Goal: Transaction & Acquisition: Purchase product/service

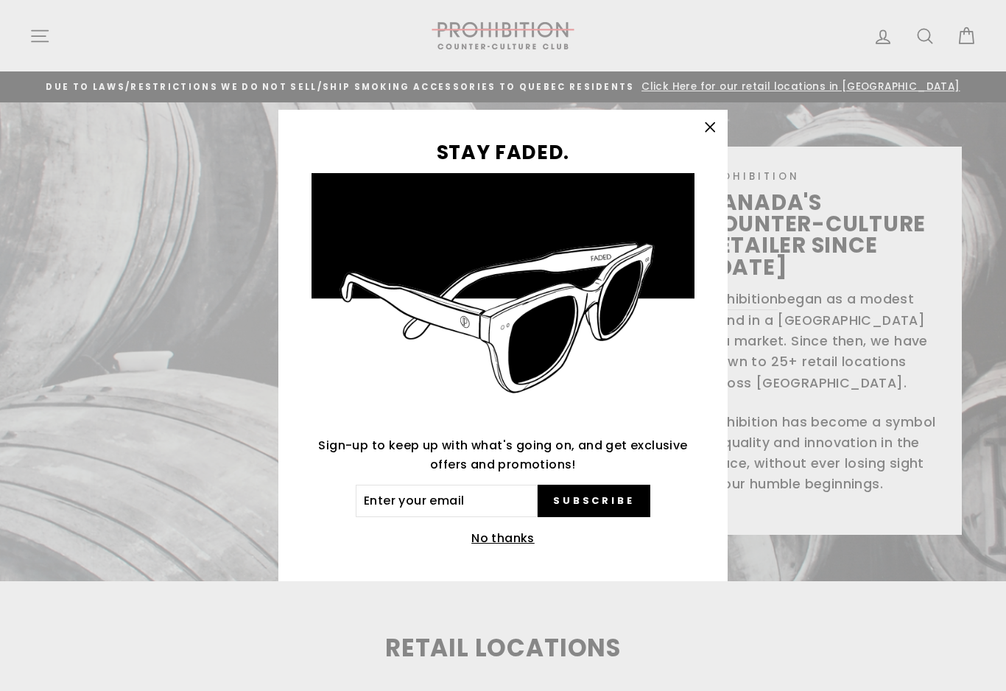
click at [36, 43] on div "STAY FADED. Sign-up to keep up with what's going on, and get exclusive offers a…" at bounding box center [503, 345] width 1006 height 691
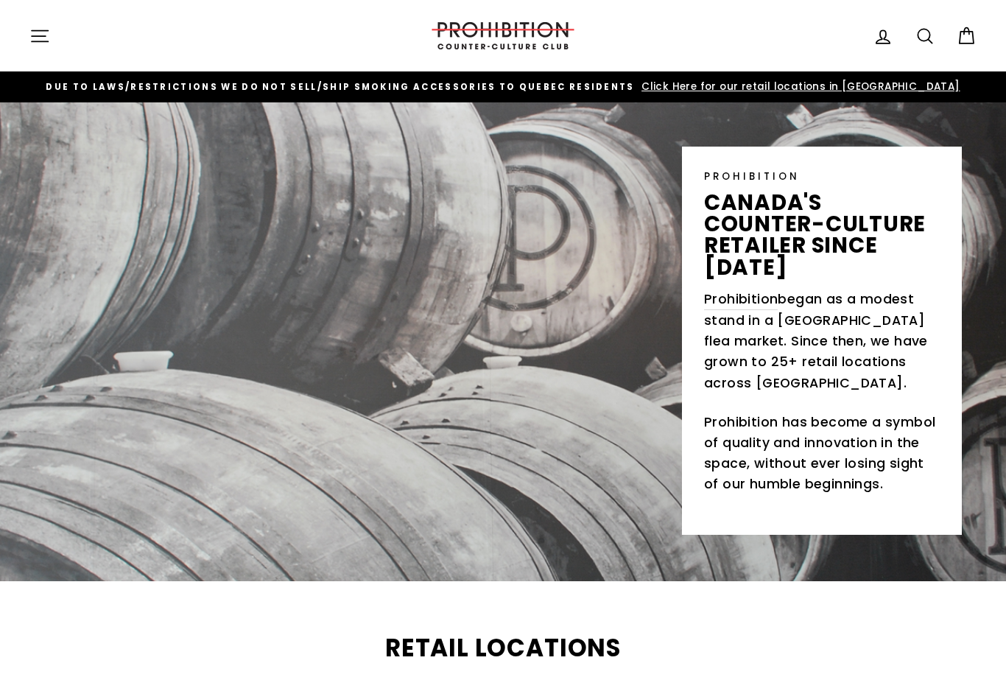
click at [24, 21] on button "Site navigation" at bounding box center [40, 36] width 38 height 32
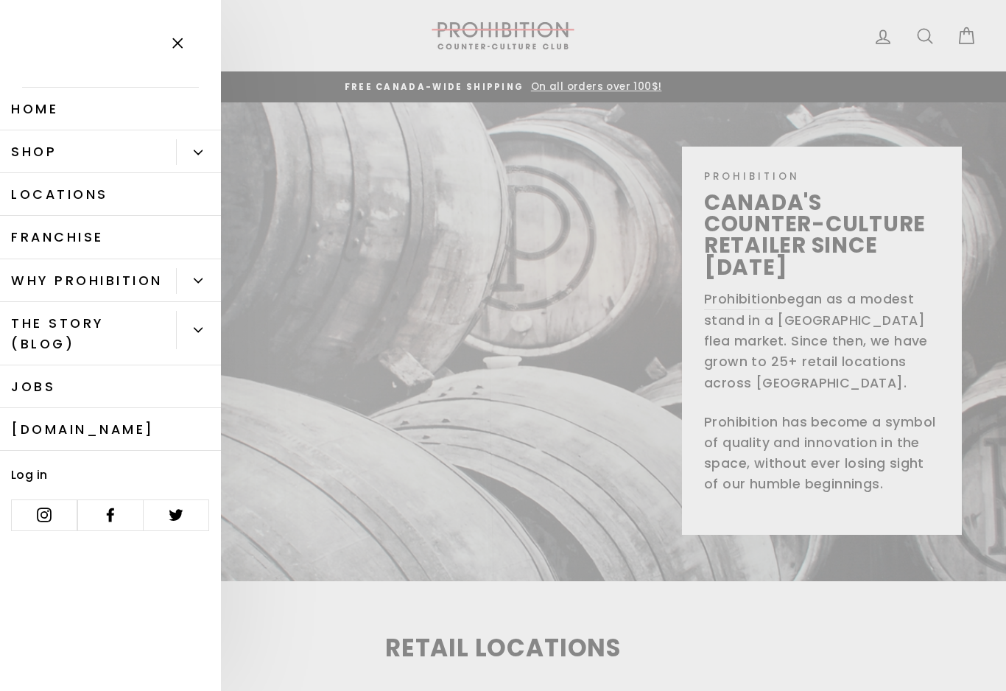
click at [40, 163] on link "Shop" at bounding box center [88, 151] width 176 height 43
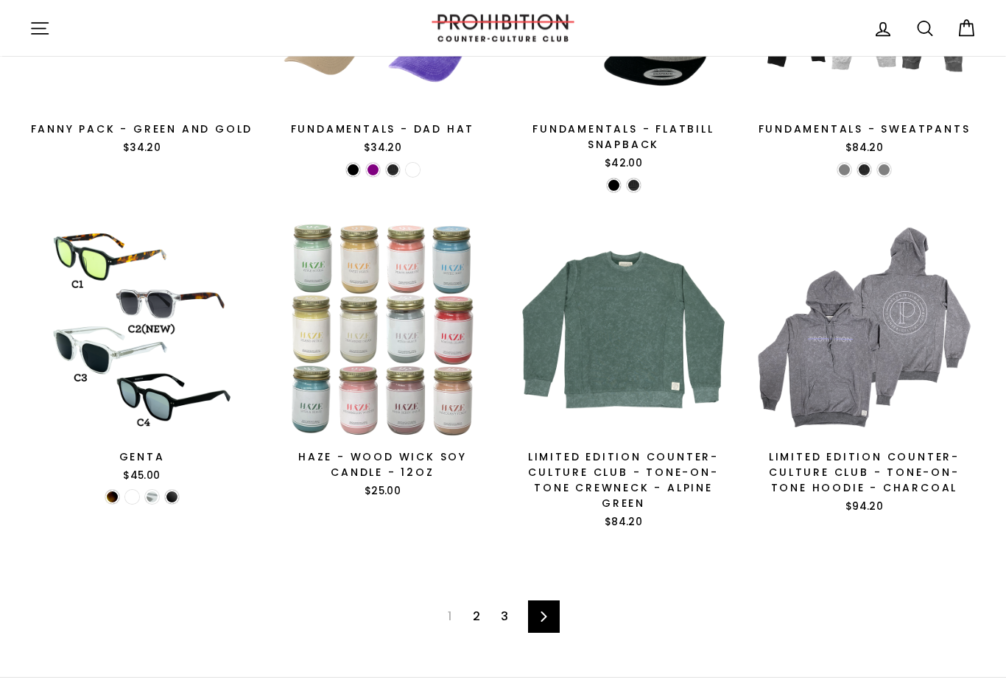
scroll to position [1992, 0]
click at [553, 606] on link "Next" at bounding box center [544, 616] width 32 height 32
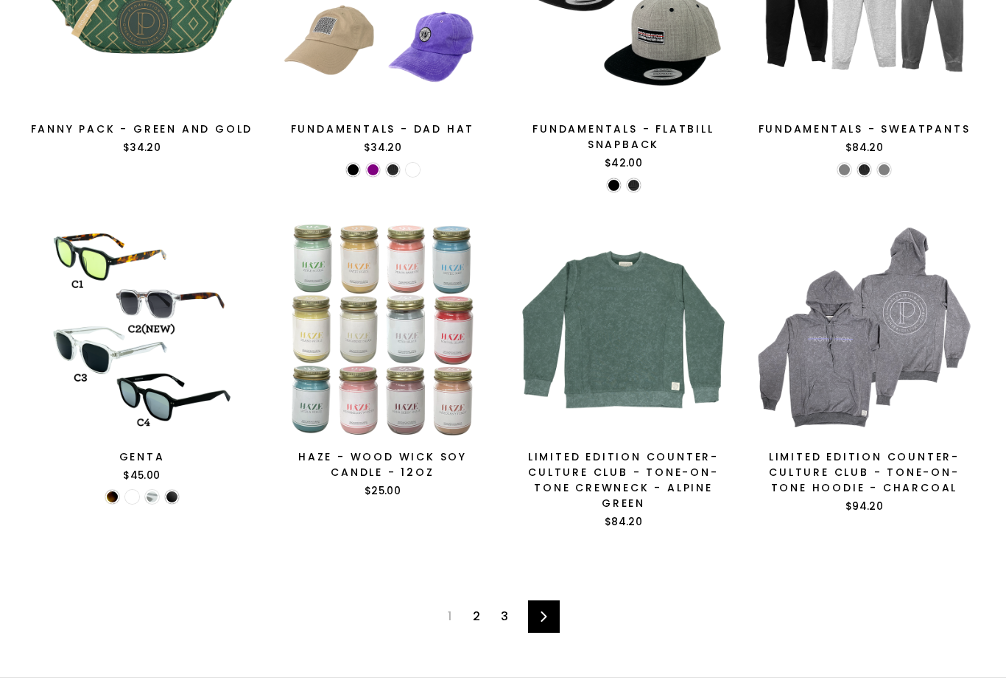
scroll to position [2023, 0]
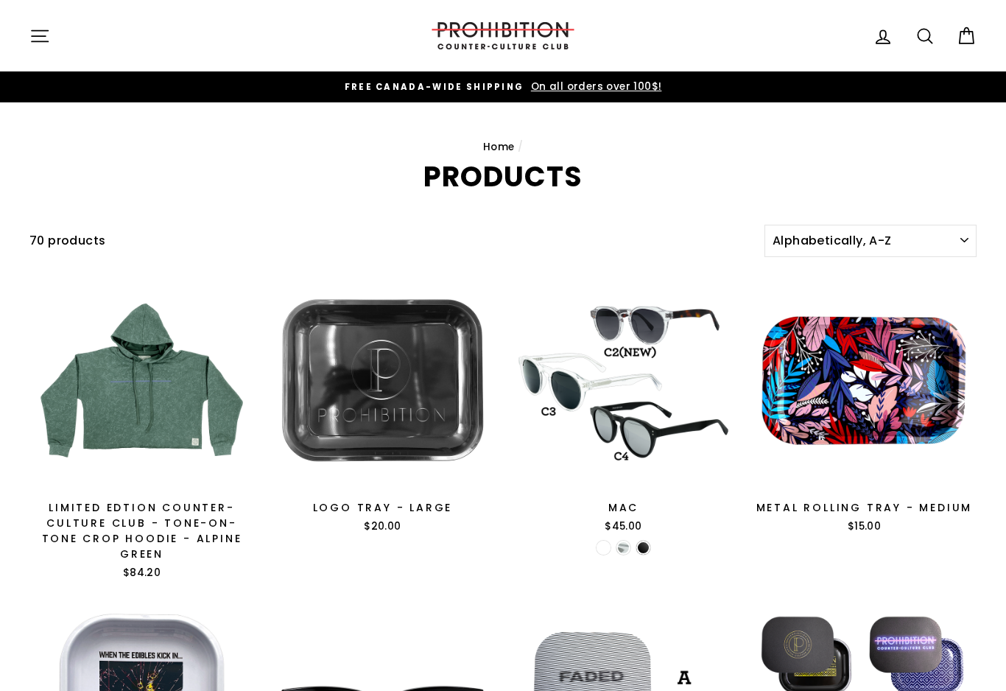
click at [935, 32] on icon at bounding box center [925, 36] width 21 height 21
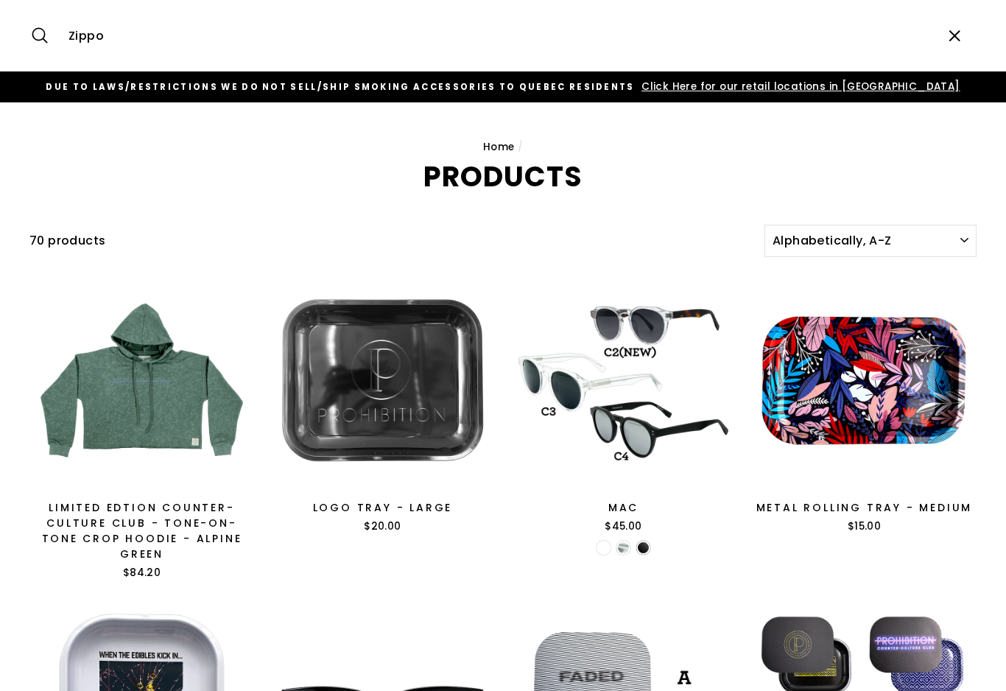
type input "Zippo"
click at [45, 35] on button "Search" at bounding box center [45, 35] width 32 height 49
